Goal: Task Accomplishment & Management: Use online tool/utility

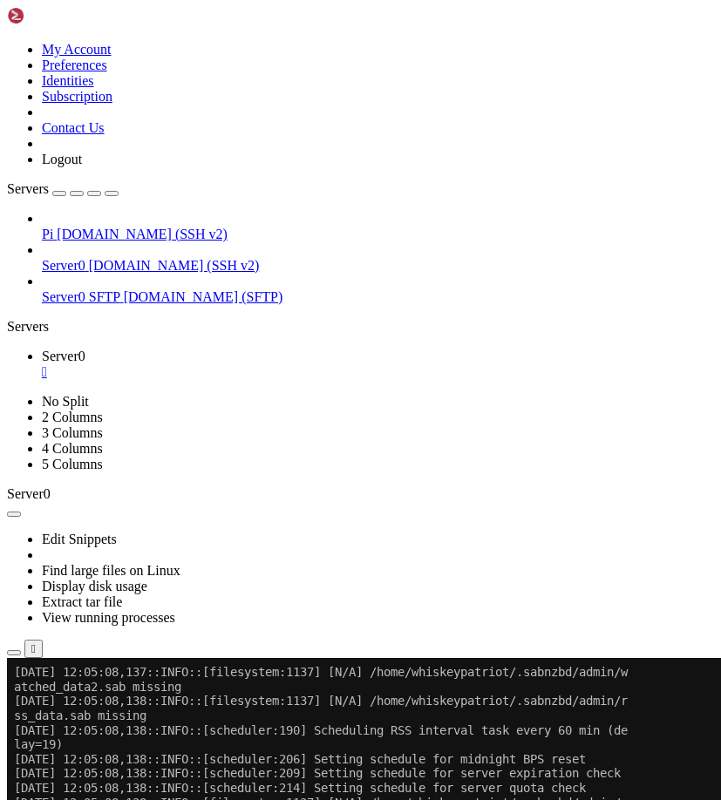
scroll to position [7535, 0]
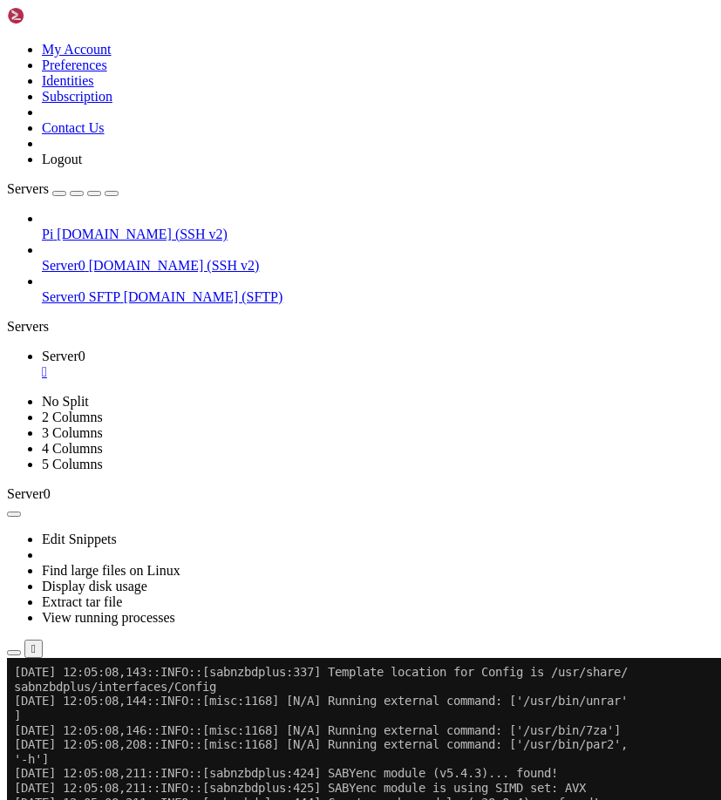
scroll to position [8361, 0]
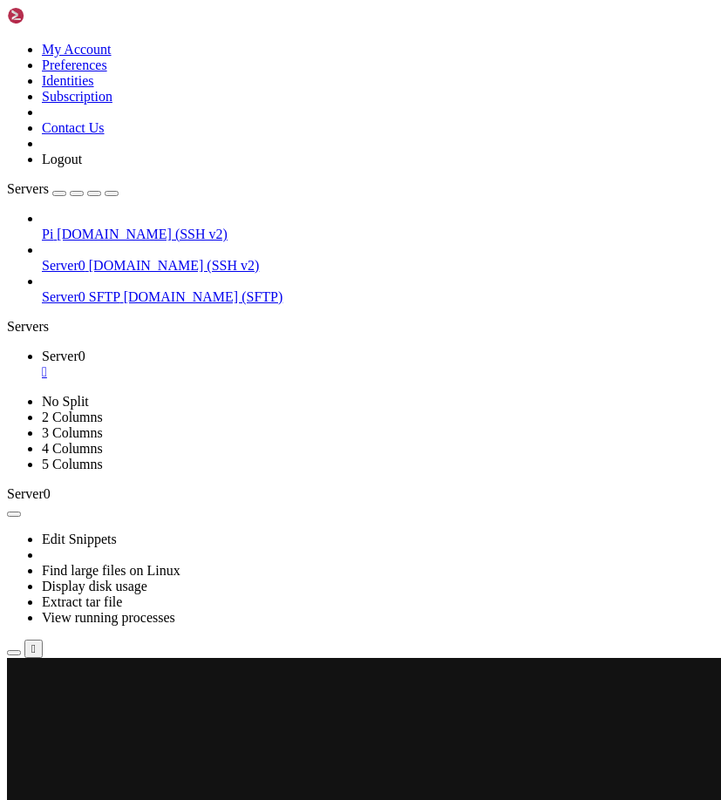
click at [110, 348] on link "Server0 " at bounding box center [378, 363] width 672 height 31
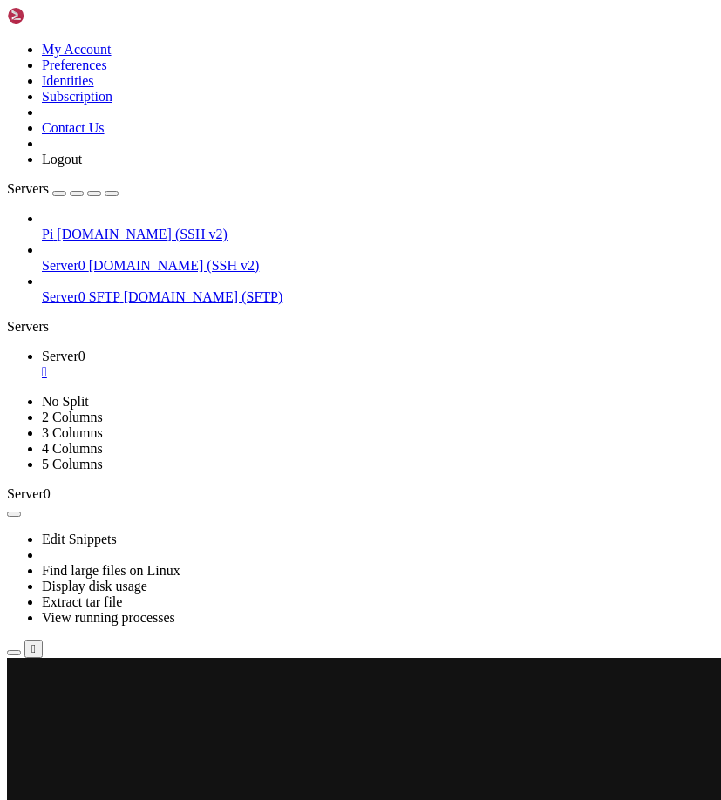
click at [91, 348] on link "Server0 " at bounding box center [378, 363] width 672 height 31
click at [114, 364] on div "" at bounding box center [378, 372] width 672 height 16
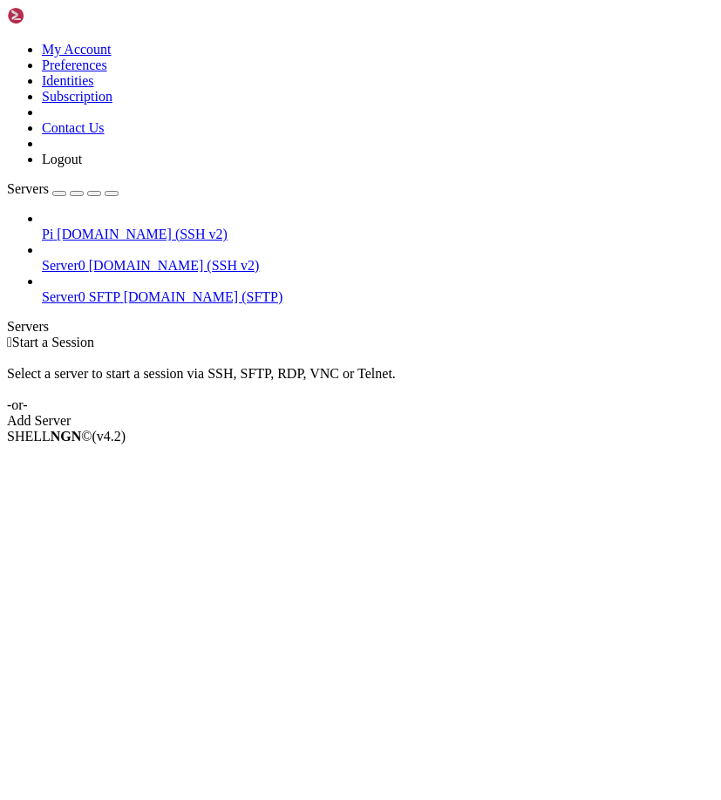
click at [12, 335] on div "Servers" at bounding box center [360, 327] width 707 height 16
click at [89, 258] on span "[DOMAIN_NAME] (SSH v2)" at bounding box center [174, 265] width 171 height 15
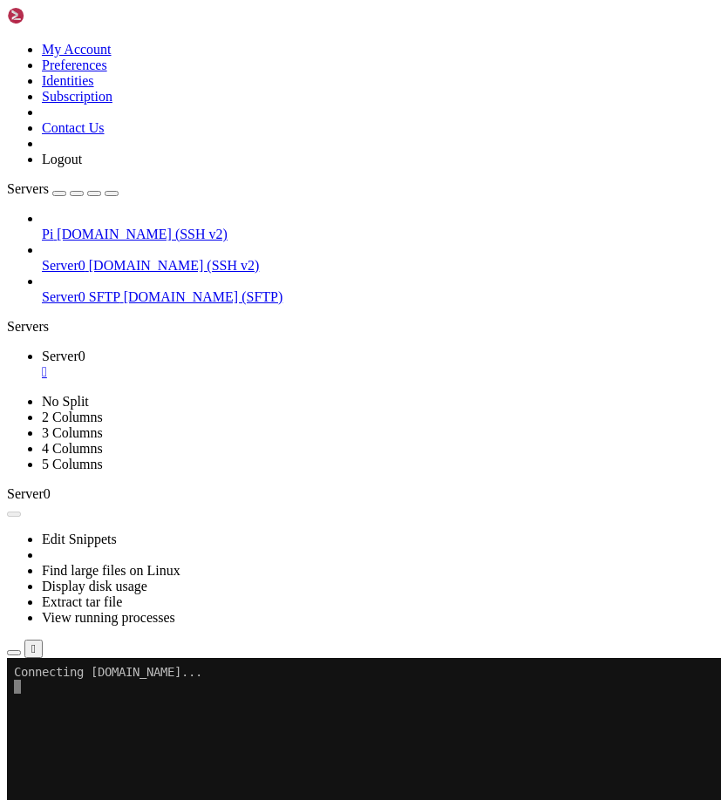
scroll to position [0, 0]
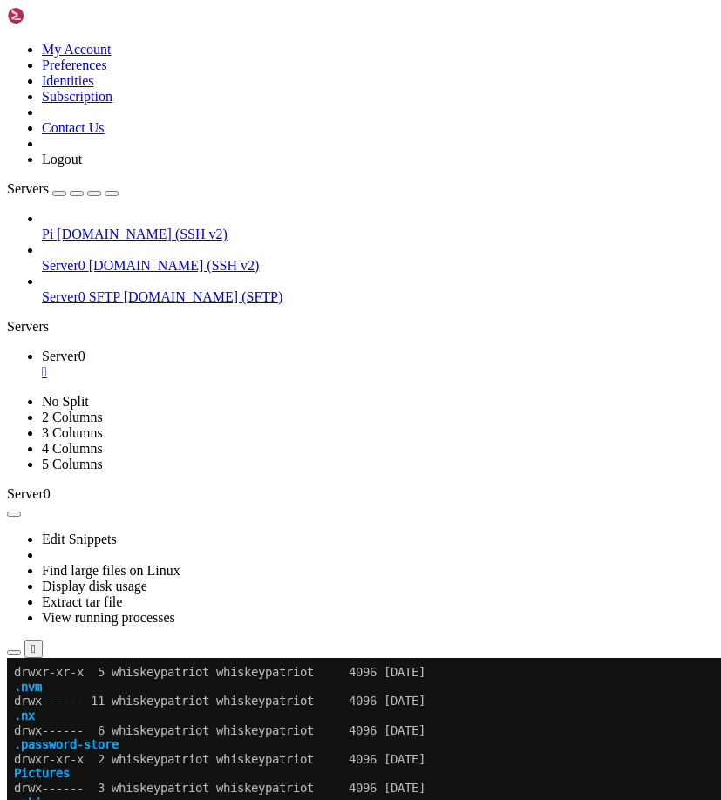
click at [112, 193] on icon "button" at bounding box center [112, 193] width 0 height 0
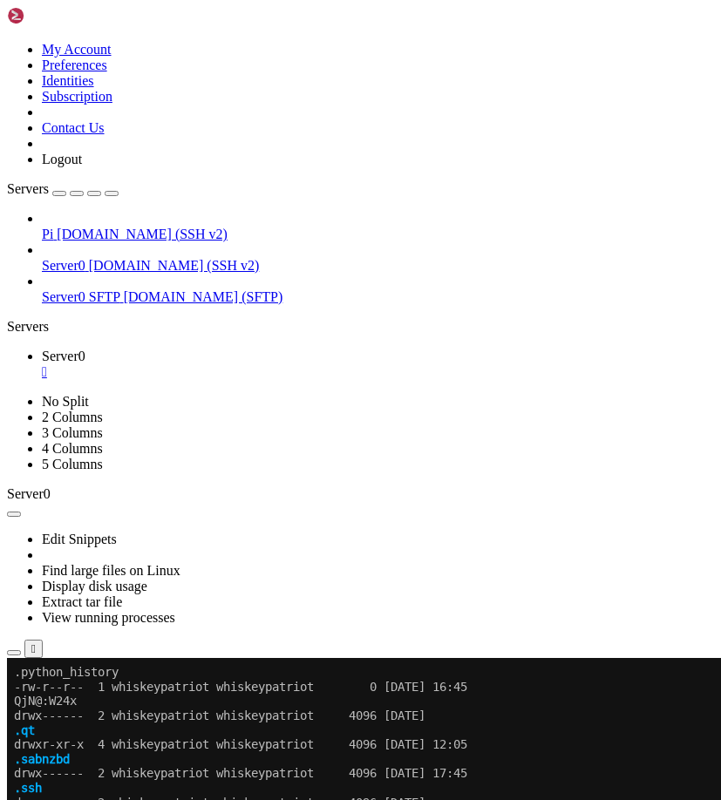
scroll to position [1318, 0]
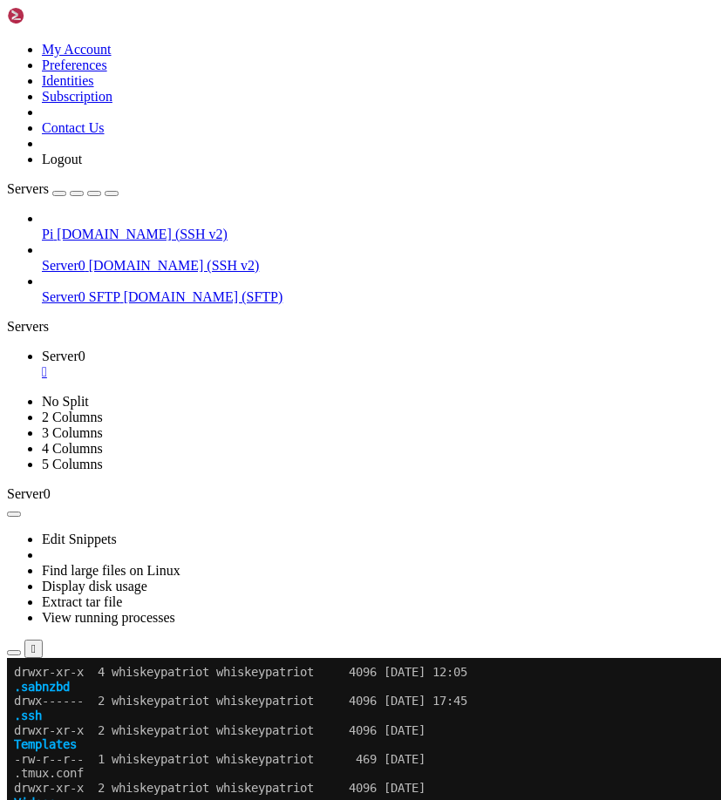
drag, startPoint x: 112, startPoint y: 1302, endPoint x: 191, endPoint y: 1311, distance: 79.8
copy x-row "sabnzbd"
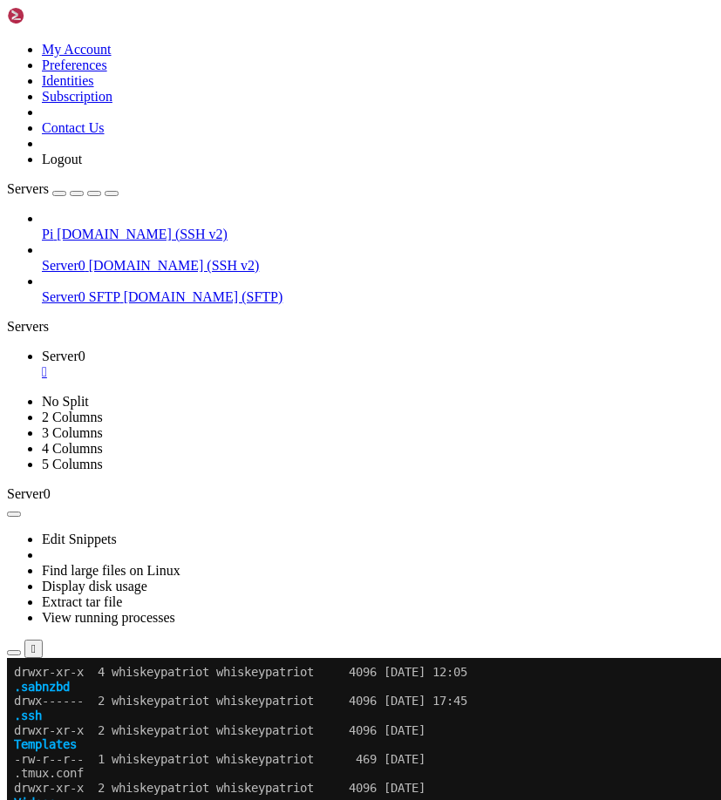
drag, startPoint x: 235, startPoint y: 1296, endPoint x: 283, endPoint y: 1295, distance: 47.9
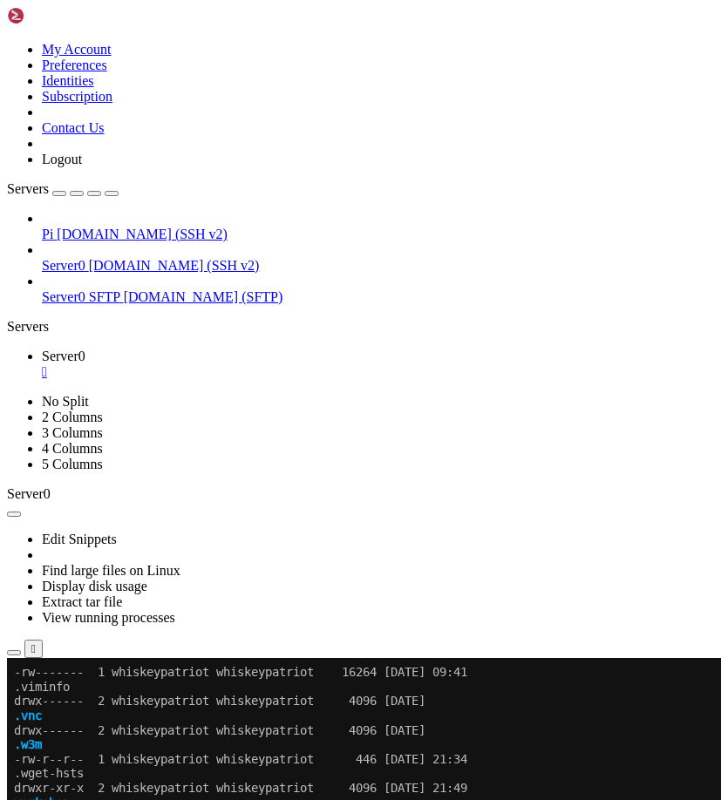
scroll to position [797, 0]
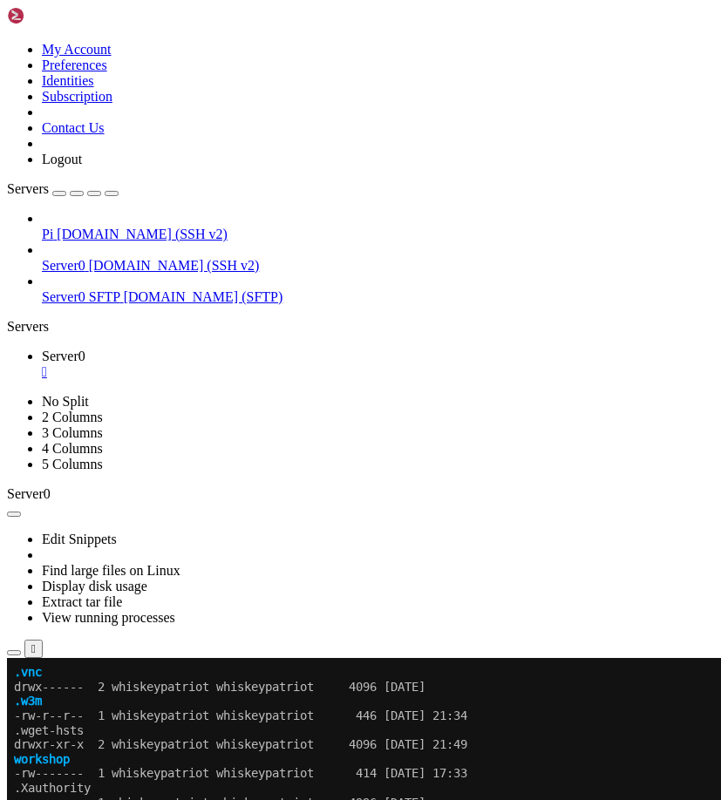
scroll to position [841, 0]
drag, startPoint x: 478, startPoint y: 1354, endPoint x: 204, endPoint y: 1328, distance: 275.7
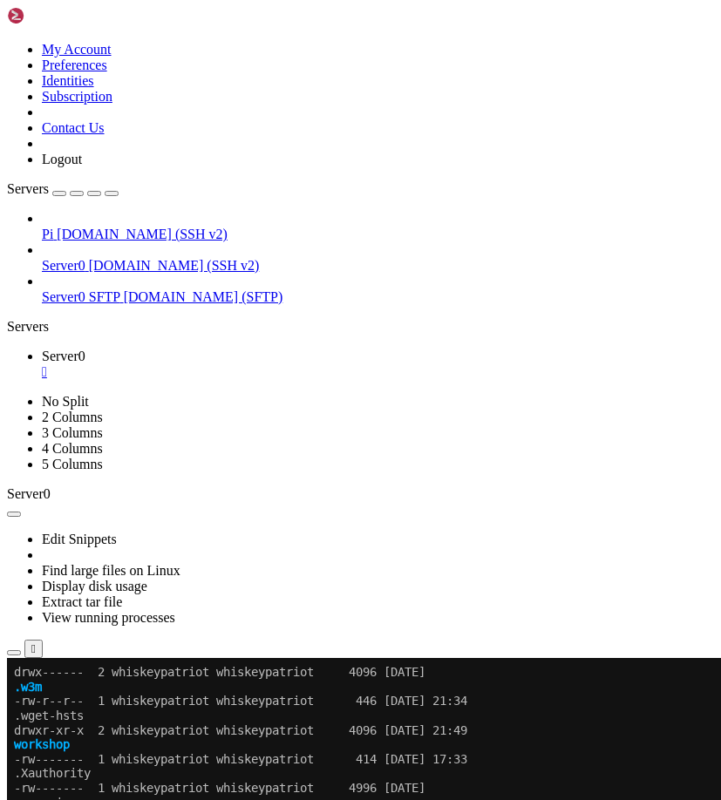
scroll to position [985, 0]
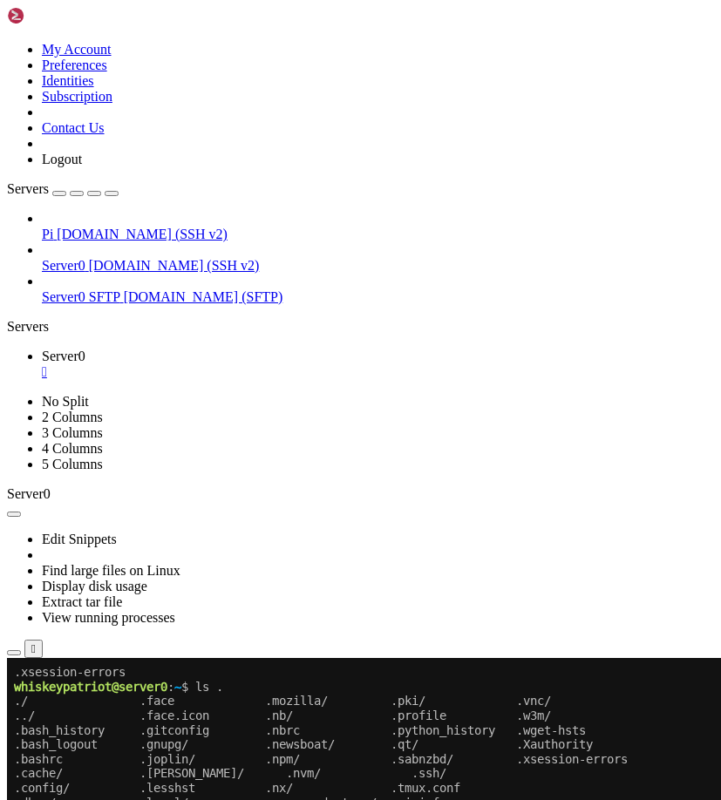
drag, startPoint x: 211, startPoint y: 721, endPoint x: 266, endPoint y: 776, distance: 77.6
click at [266, 705] on div "SHELL NGN © (v 4.2 ) nfrobot.asuscomm.com Connected" at bounding box center [360, 681] width 707 height 47
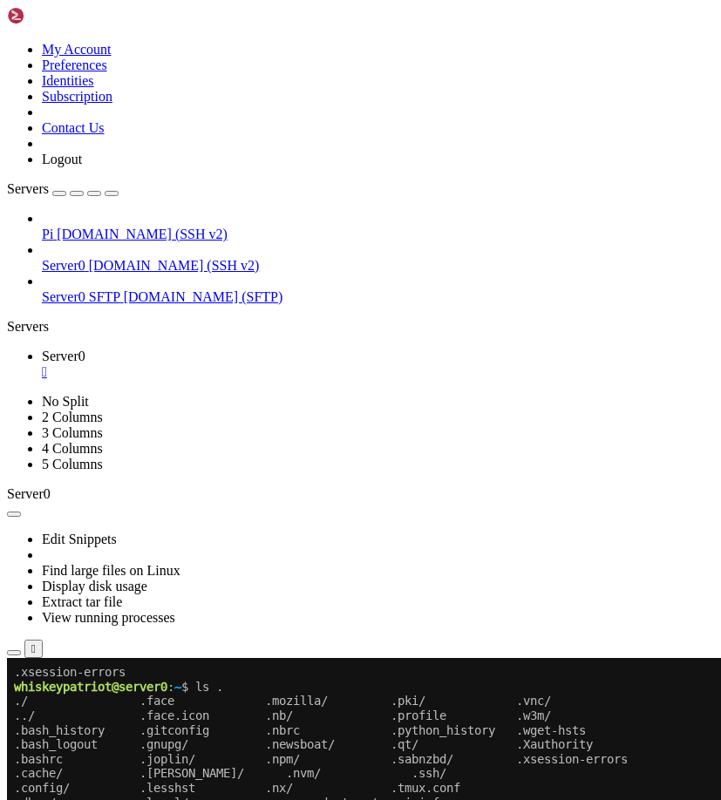
copy x-row "'"
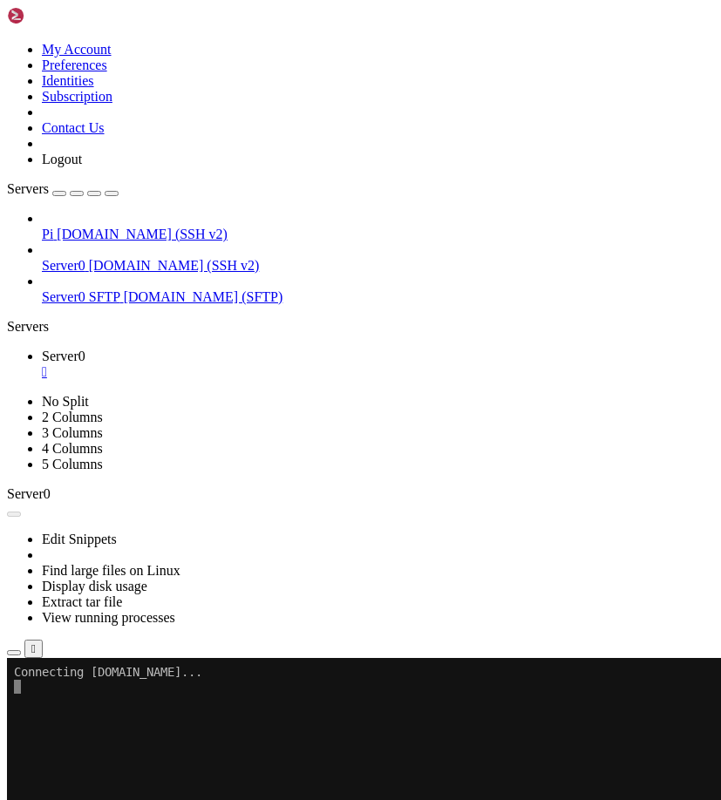
click at [7, 42] on icon at bounding box center [7, 42] width 0 height 0
click at [118, 191] on button "button" at bounding box center [112, 193] width 14 height 5
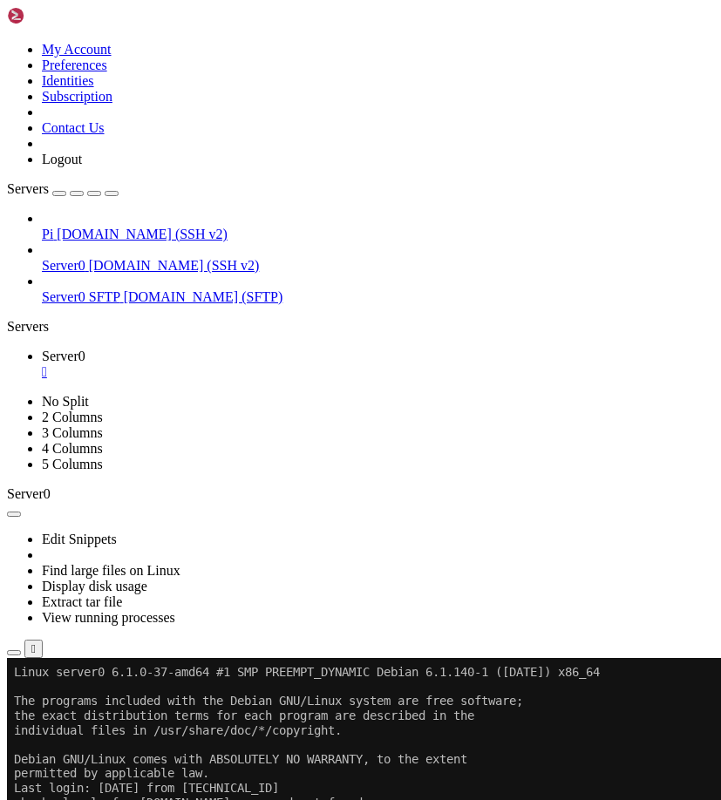
drag, startPoint x: 287, startPoint y: 833, endPoint x: 39, endPoint y: 811, distance: 248.4
drag, startPoint x: 207, startPoint y: 827, endPoint x: 690, endPoint y: 975, distance: 504.9
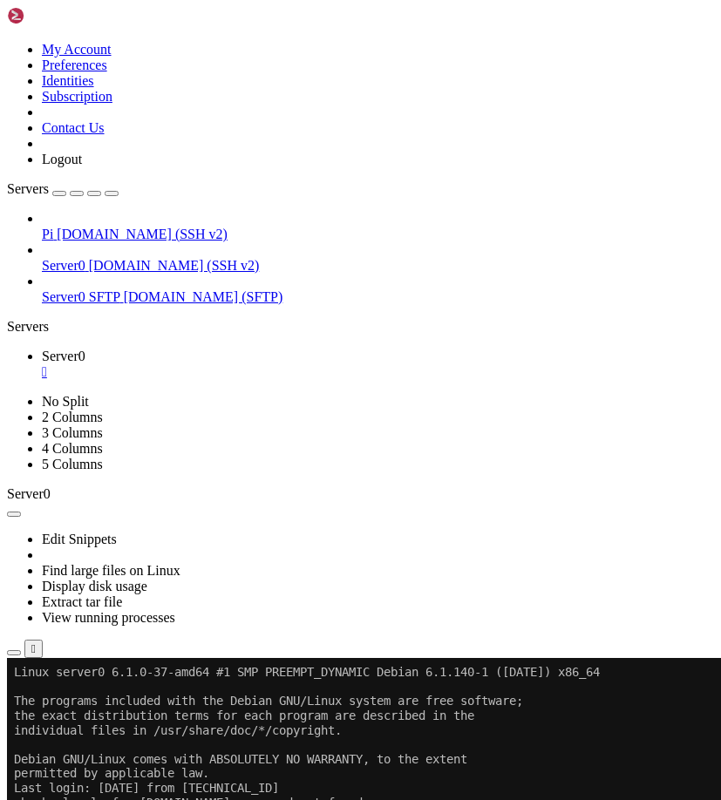
click at [17, 319] on div "Servers" at bounding box center [360, 327] width 707 height 16
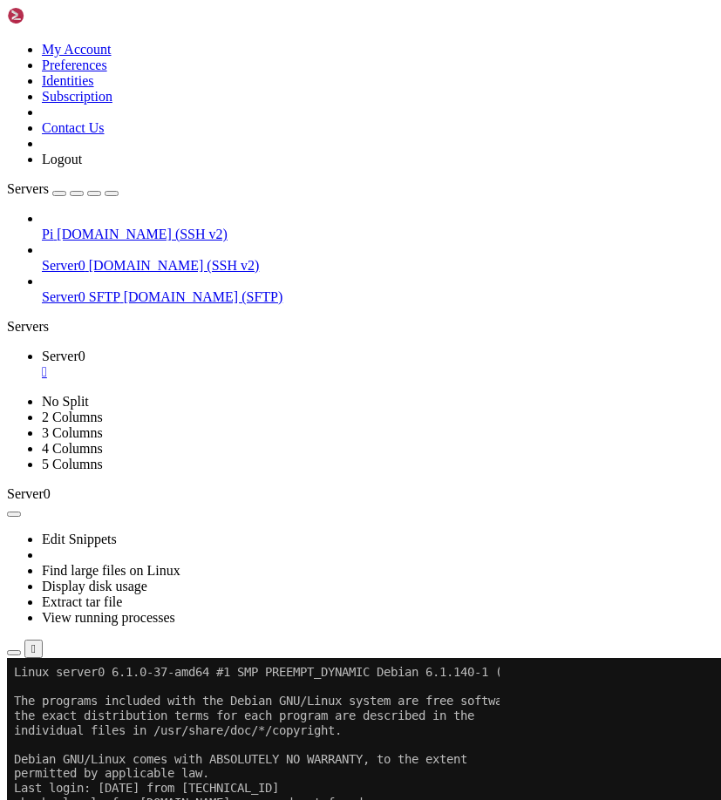
click at [302, 364] on div "" at bounding box center [378, 372] width 672 height 16
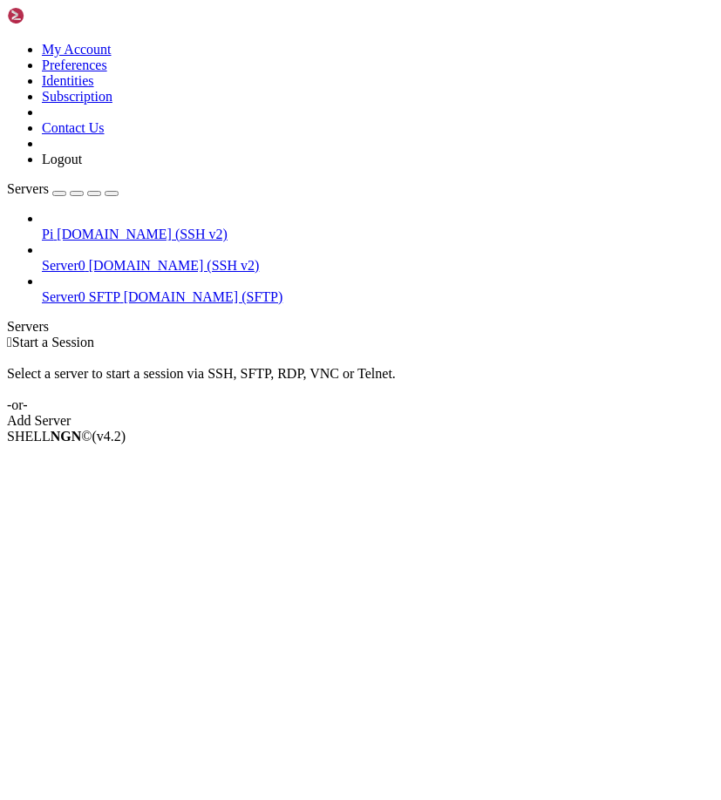
click at [85, 258] on span "Server0" at bounding box center [64, 265] width 44 height 15
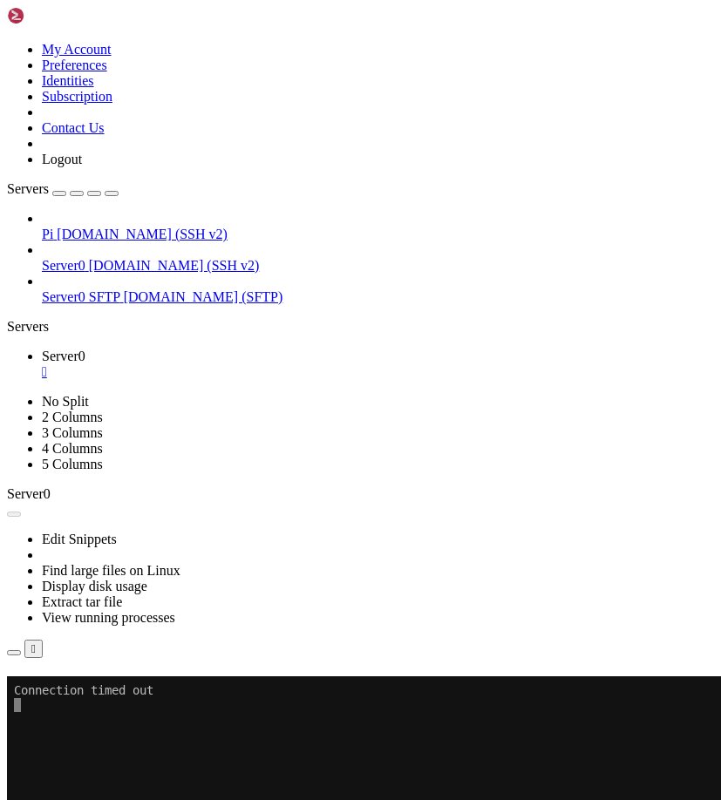
click at [77, 692] on button "Reconnect" at bounding box center [42, 701] width 70 height 18
click at [112, 193] on icon "button" at bounding box center [112, 193] width 0 height 0
